Goal: Navigation & Orientation: Understand site structure

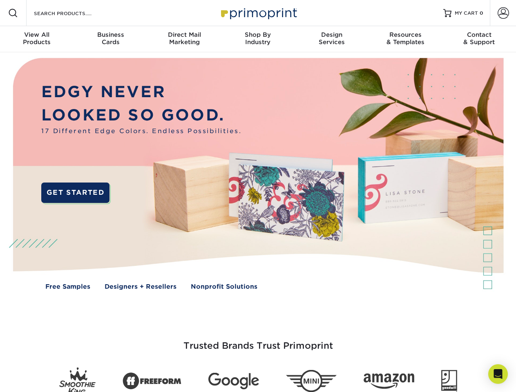
click at [258, 196] on img at bounding box center [257, 179] width 511 height 255
click at [13, 13] on span at bounding box center [13, 13] width 10 height 10
click at [503, 13] on span at bounding box center [502, 12] width 11 height 11
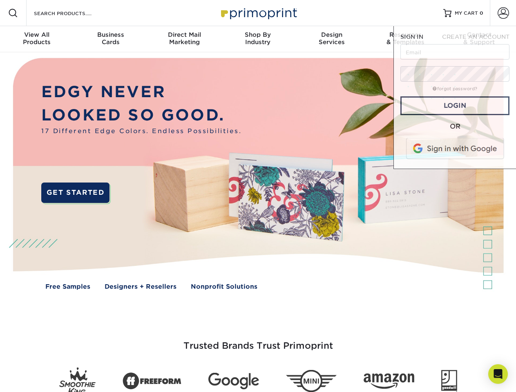
click at [37, 39] on div "View All Products" at bounding box center [37, 38] width 74 height 15
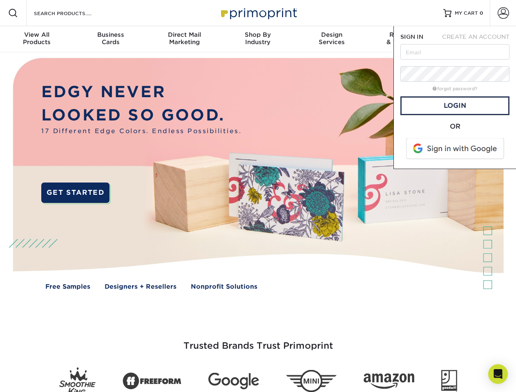
click at [110, 39] on div "Business Cards" at bounding box center [111, 38] width 74 height 15
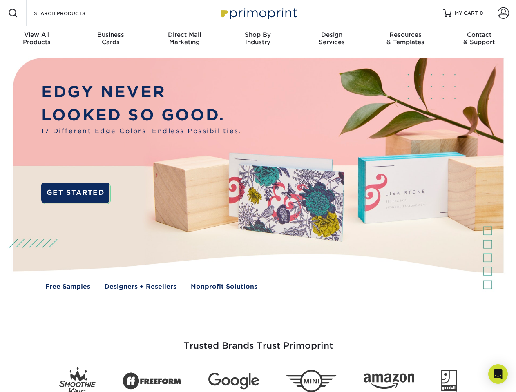
click at [184, 39] on div "Direct Mail Marketing" at bounding box center [184, 38] width 74 height 15
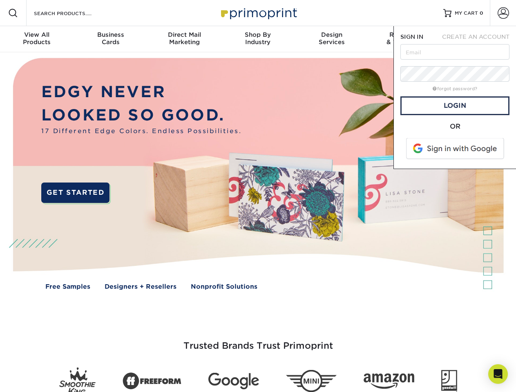
click at [258, 39] on div "Shop By Industry" at bounding box center [258, 38] width 74 height 15
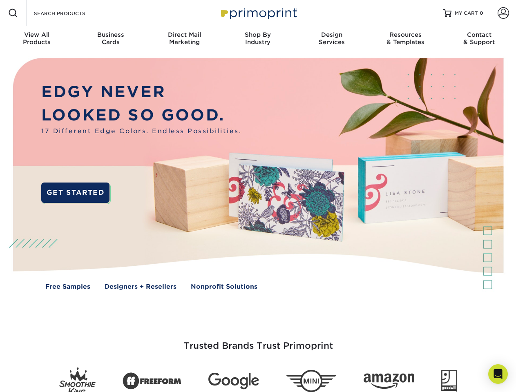
click at [332, 39] on div "Design Services" at bounding box center [332, 38] width 74 height 15
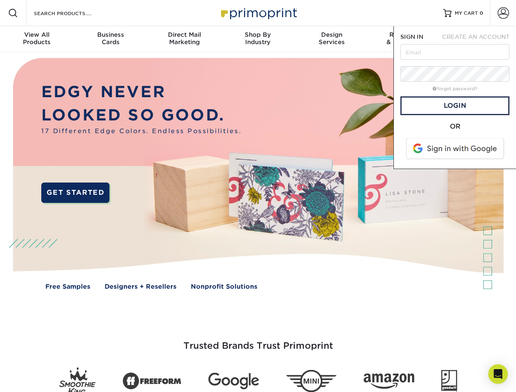
click at [405, 39] on span "SIGN IN" at bounding box center [411, 36] width 23 height 7
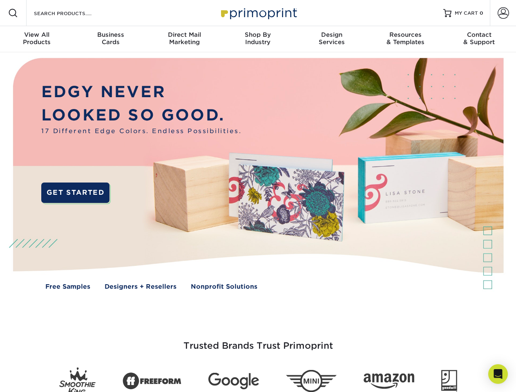
click at [479, 39] on div "Contact & Support" at bounding box center [479, 38] width 74 height 15
